Goal: Task Accomplishment & Management: Manage account settings

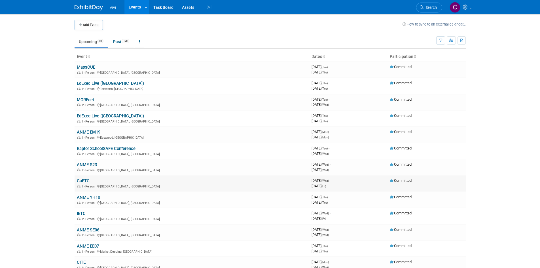
click at [87, 180] on link "GaETC" at bounding box center [83, 180] width 13 height 5
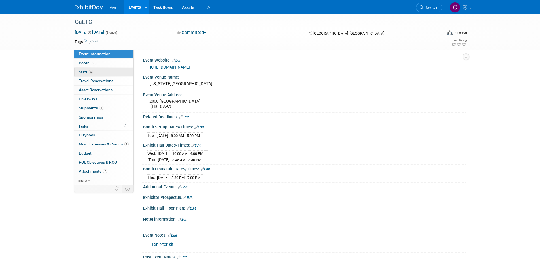
click at [94, 74] on link "3 Staff 3" at bounding box center [103, 72] width 59 height 9
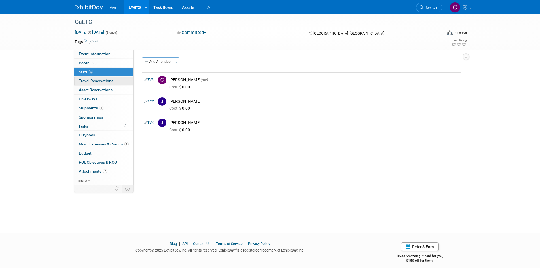
click at [106, 82] on span "Travel Reservations 0" at bounding box center [96, 80] width 35 height 5
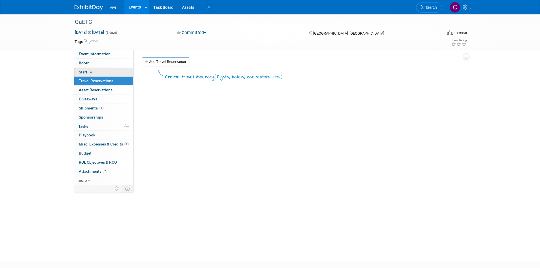
click at [102, 72] on link "3 Staff 3" at bounding box center [103, 72] width 59 height 9
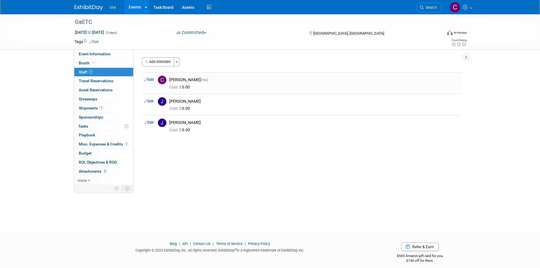
click at [200, 84] on div "Cost: $ 0.00" at bounding box center [314, 86] width 298 height 8
click at [149, 81] on link "Edit" at bounding box center [148, 80] width 9 height 4
select select "7b4d568e-1cbd-4caf-87bd-ead1fb0825de"
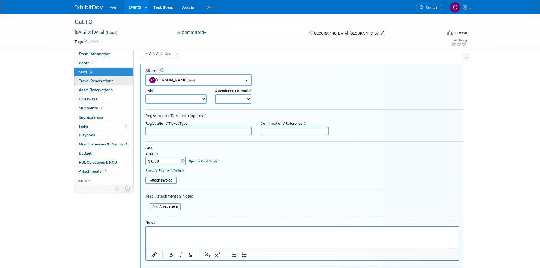
click at [105, 84] on link "0 Travel Reservations 0" at bounding box center [103, 80] width 59 height 9
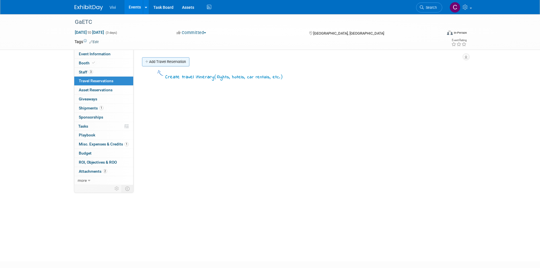
click at [160, 62] on link "Add Travel Reservation" at bounding box center [165, 61] width 47 height 9
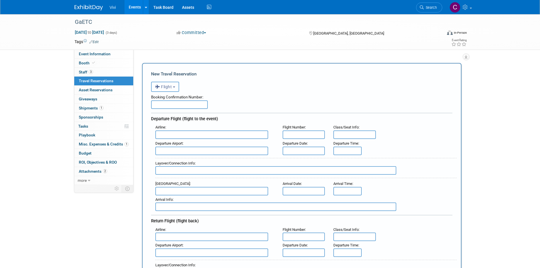
click at [170, 88] on span "Flight" at bounding box center [163, 86] width 17 height 5
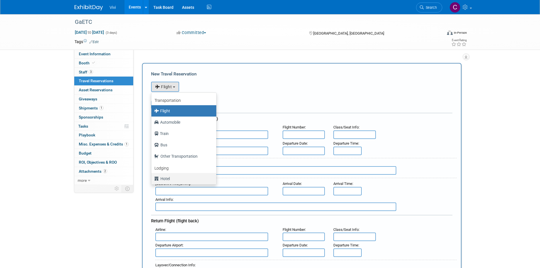
click at [181, 178] on label "Hotel" at bounding box center [182, 178] width 56 height 9
click at [152, 178] on input "Hotel" at bounding box center [150, 178] width 4 height 4
select select "6"
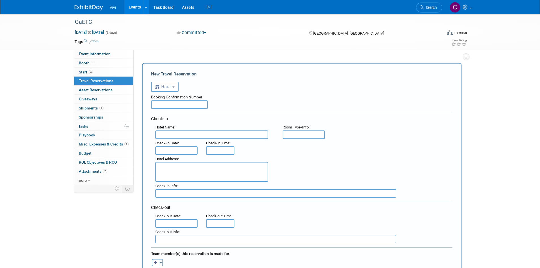
click at [207, 137] on input "text" at bounding box center [211, 134] width 113 height 8
paste input "[GEOGRAPHIC_DATA]"
type input "[GEOGRAPHIC_DATA]"
click at [157, 103] on input "text" at bounding box center [179, 104] width 57 height 8
paste input "#30138172"
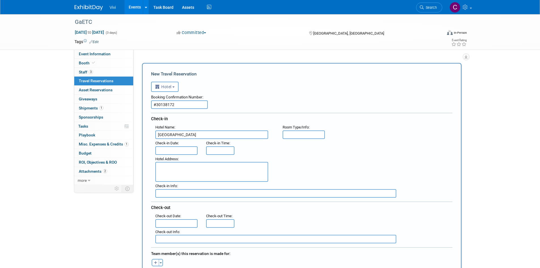
type input "#30138172"
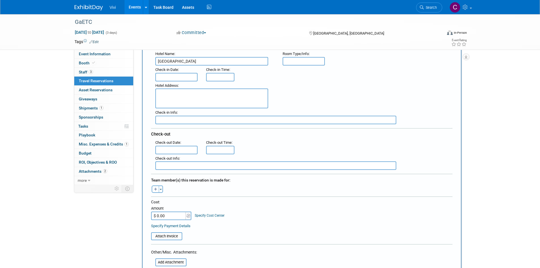
scroll to position [85, 0]
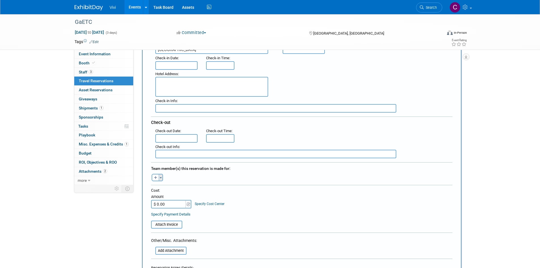
click at [162, 178] on button "Toggle Dropdown" at bounding box center [161, 177] width 4 height 7
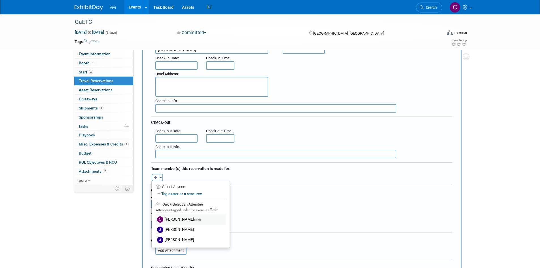
click at [172, 217] on label "[PERSON_NAME] (me)" at bounding box center [191, 219] width 70 height 10
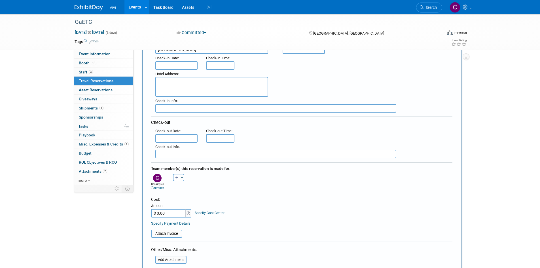
click at [171, 213] on input "$ 0.00" at bounding box center [168, 213] width 35 height 8
type input "$ 571.60"
click at [278, 216] on div "Cost: Amount $ 571.60 Specify Cost Center Cost Center -- Not Specified --" at bounding box center [301, 207] width 301 height 21
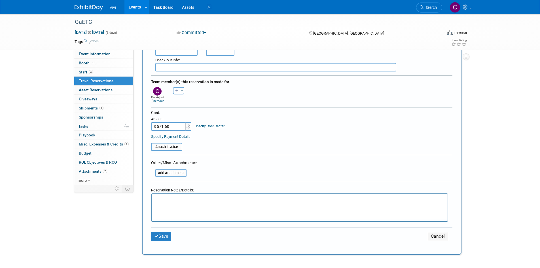
scroll to position [283, 0]
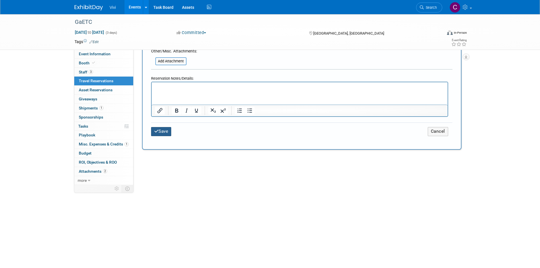
click at [156, 134] on button "Save" at bounding box center [161, 131] width 20 height 9
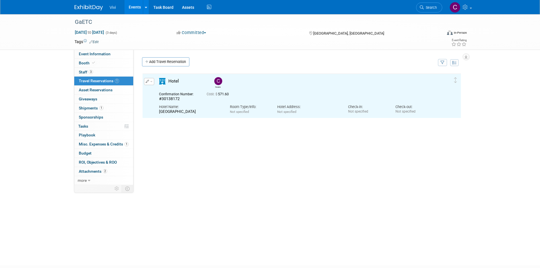
scroll to position [0, 0]
